Goal: Contribute content

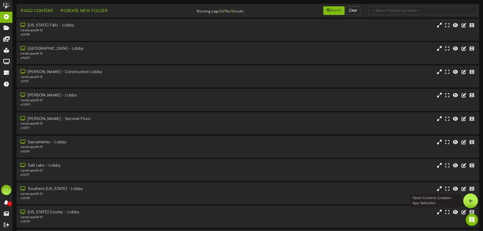
click at [468, 200] on div at bounding box center [470, 201] width 15 height 15
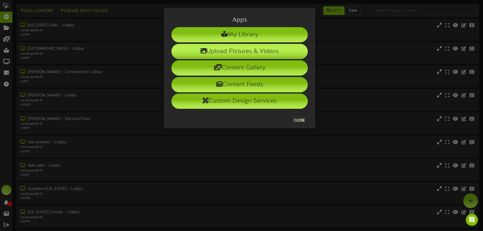
click at [225, 49] on li "Upload Pictures & Videos" at bounding box center [239, 51] width 136 height 15
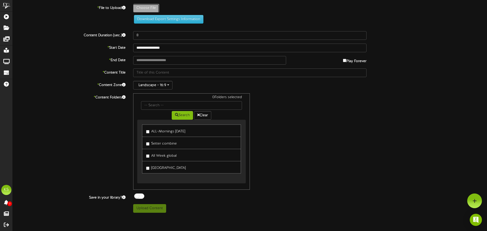
type input "**********"
type input "installpoints"
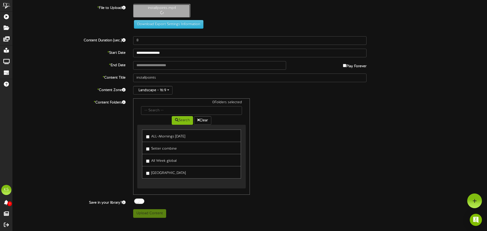
type input "10"
click at [157, 65] on input "text" at bounding box center [209, 65] width 153 height 9
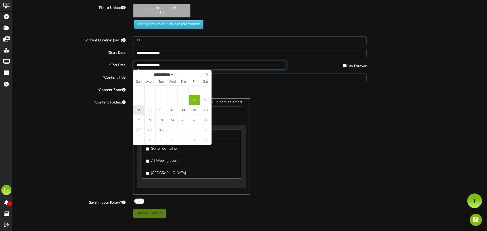
type input "**********"
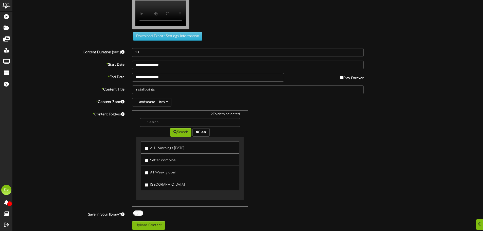
scroll to position [15, 0]
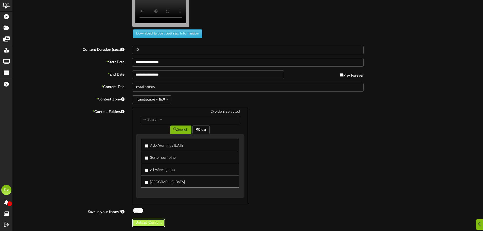
click at [158, 221] on button "Upload Content" at bounding box center [148, 223] width 33 height 9
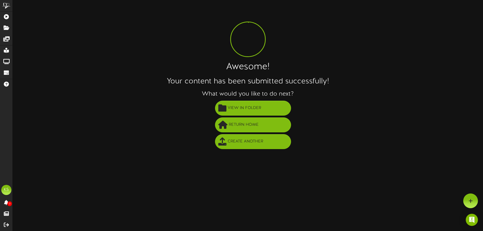
scroll to position [0, 0]
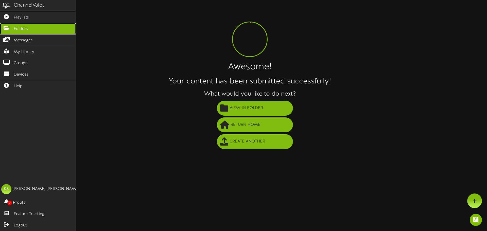
click at [23, 31] on span "Folders" at bounding box center [21, 29] width 14 height 6
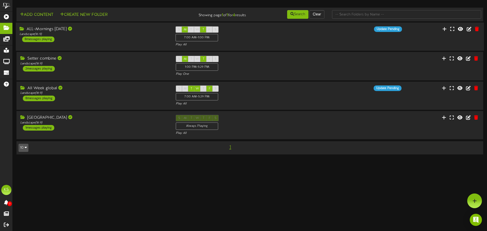
click at [60, 39] on div "ALL-Mornings [DATE] Landscape ( 16:9 ) 8 messages playing" at bounding box center [94, 34] width 156 height 16
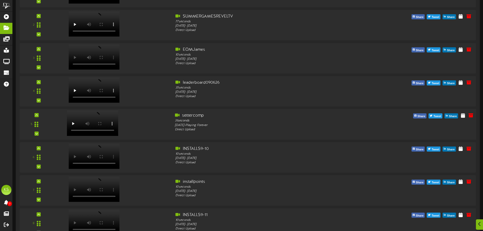
scroll to position [127, 0]
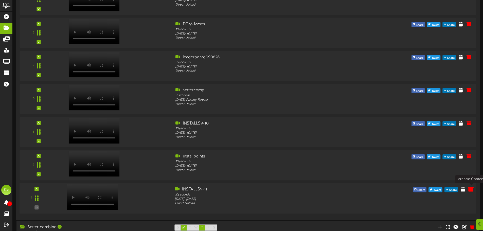
click at [469, 190] on icon at bounding box center [471, 189] width 6 height 6
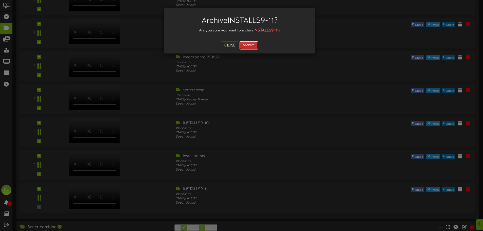
click at [250, 44] on button "Archive" at bounding box center [248, 45] width 19 height 9
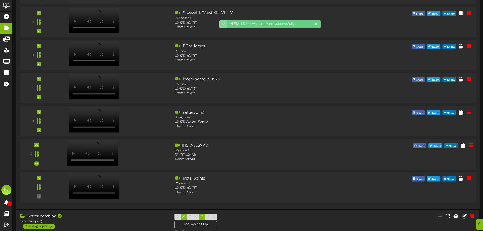
scroll to position [110, 0]
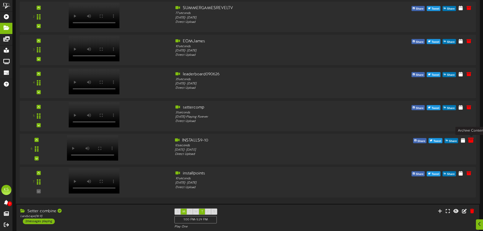
click at [472, 140] on icon at bounding box center [471, 140] width 6 height 6
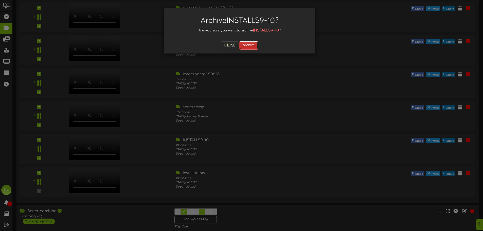
click at [250, 46] on button "Archive" at bounding box center [248, 45] width 19 height 9
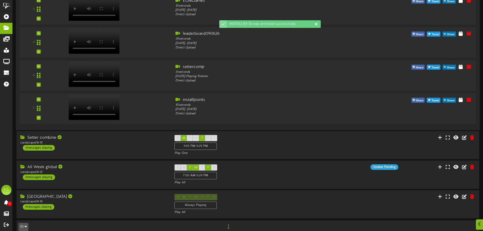
scroll to position [158, 0]
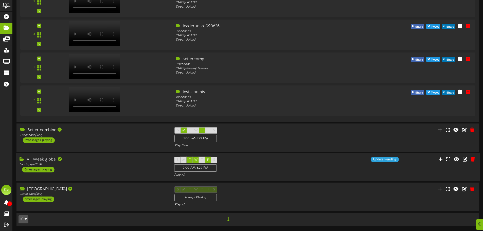
click at [129, 169] on div "All Week global Landscape ( 16:9 ) 6 messages playing" at bounding box center [93, 165] width 155 height 16
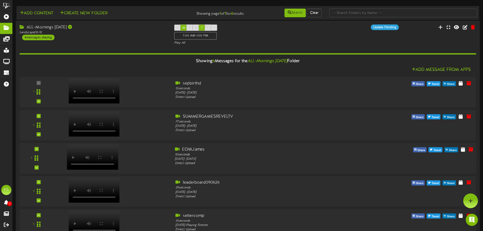
scroll to position [0, 0]
